Goal: Task Accomplishment & Management: Use online tool/utility

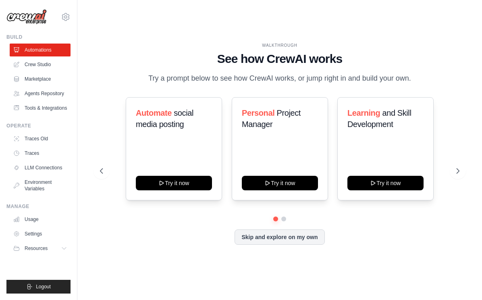
click at [95, 51] on div "WALKTHROUGH See how [PERSON_NAME] works Try a prompt below to see how [PERSON_N…" at bounding box center [279, 149] width 379 height 215
click at [174, 75] on p "Try a prompt below to see how CrewAI works, or jump right in and build your own." at bounding box center [279, 78] width 271 height 12
click at [52, 89] on link "Agents Repository" at bounding box center [40, 93] width 61 height 13
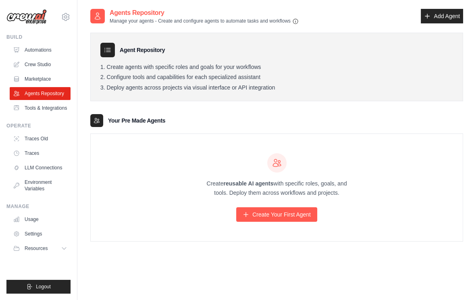
click at [245, 182] on strong "reusable AI agents" at bounding box center [248, 183] width 50 height 6
click at [279, 213] on link "Create Your First Agent" at bounding box center [276, 214] width 81 height 14
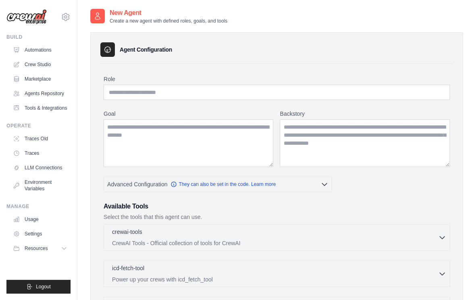
scroll to position [46, 0]
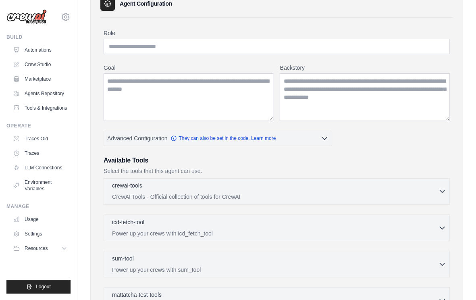
click at [236, 199] on p "CrewAI Tools - Official collection of tools for CrewAI" at bounding box center [275, 196] width 326 height 8
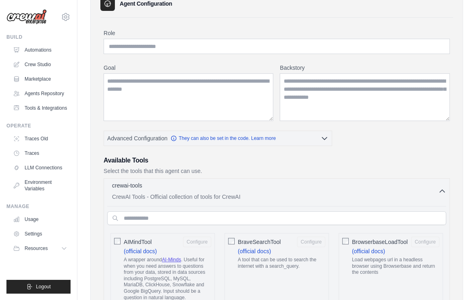
scroll to position [162, 0]
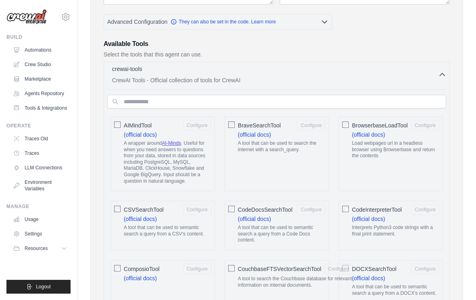
click at [275, 77] on p "CrewAI Tools - Official collection of tools for CrewAI" at bounding box center [275, 80] width 326 height 8
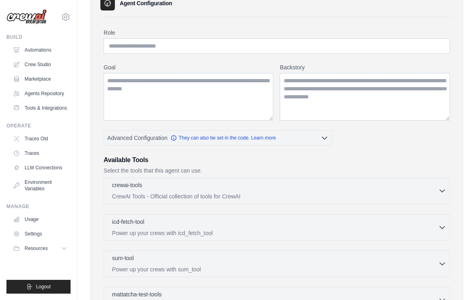
scroll to position [43, 0]
